Goal: Transaction & Acquisition: Book appointment/travel/reservation

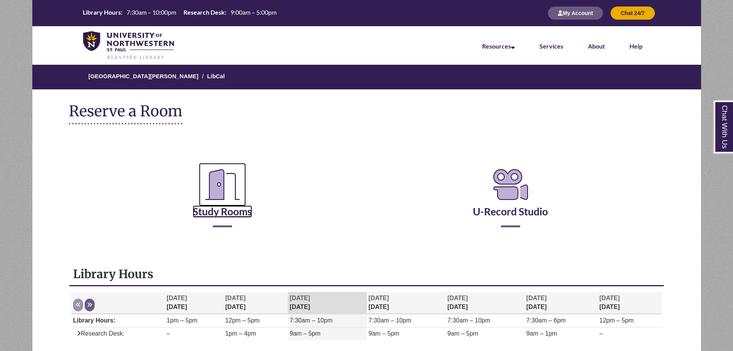
click at [222, 213] on link "Study Rooms" at bounding box center [222, 202] width 59 height 32
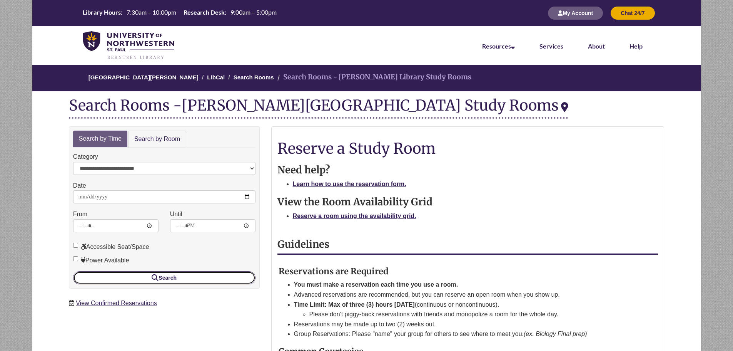
click at [215, 281] on button "Search" at bounding box center [164, 277] width 182 height 13
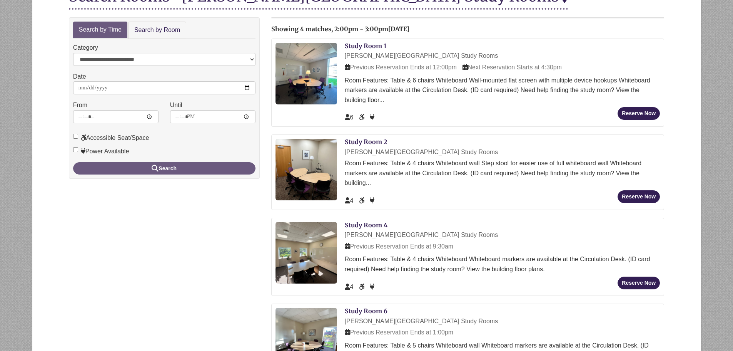
scroll to position [115, 0]
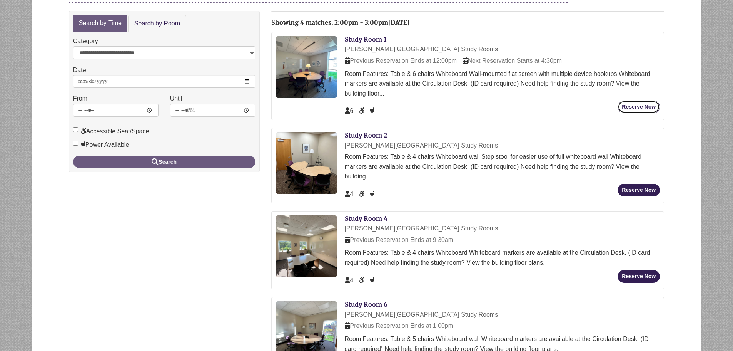
click at [640, 103] on button "Reserve Now" at bounding box center [639, 106] width 42 height 13
